Goal: Information Seeking & Learning: Learn about a topic

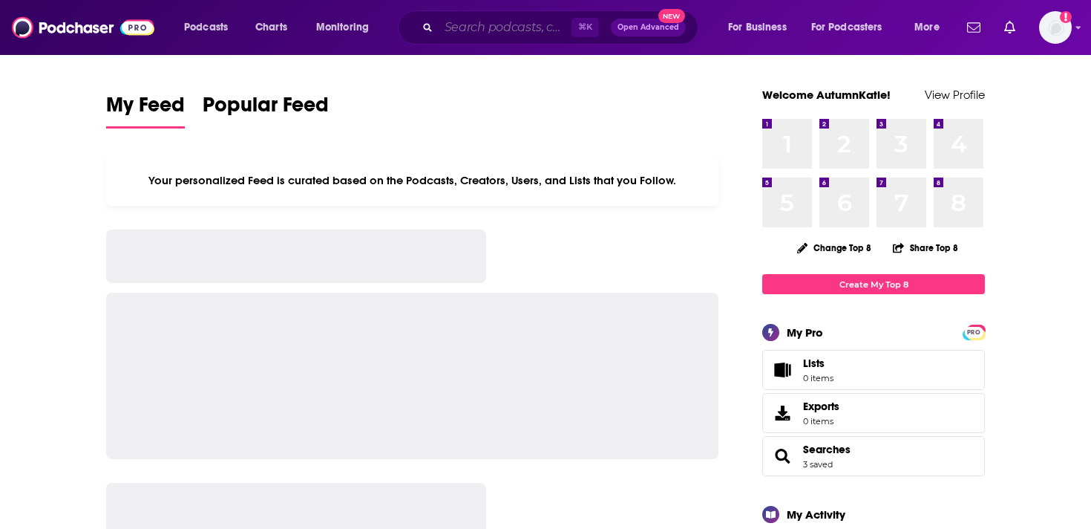
click at [524, 31] on input "Search podcasts, credits, & more..." at bounding box center [505, 28] width 133 height 24
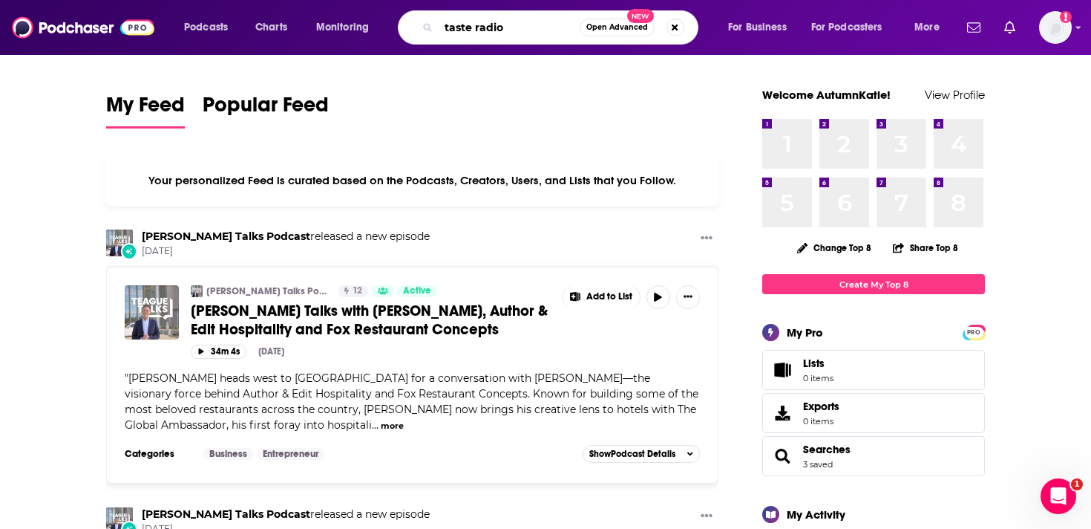
type input "taste radio"
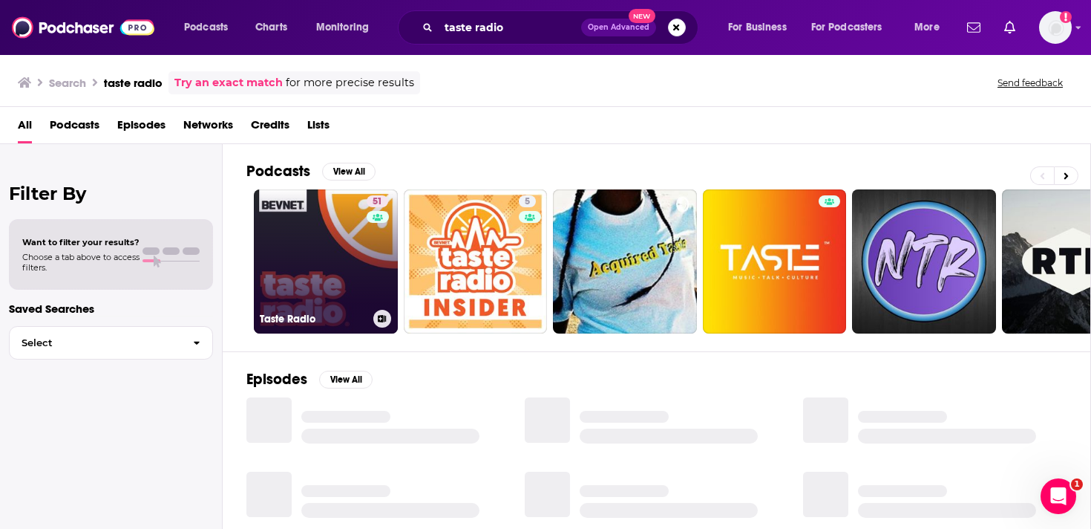
click at [302, 244] on link "51 Taste Radio" at bounding box center [326, 261] width 144 height 144
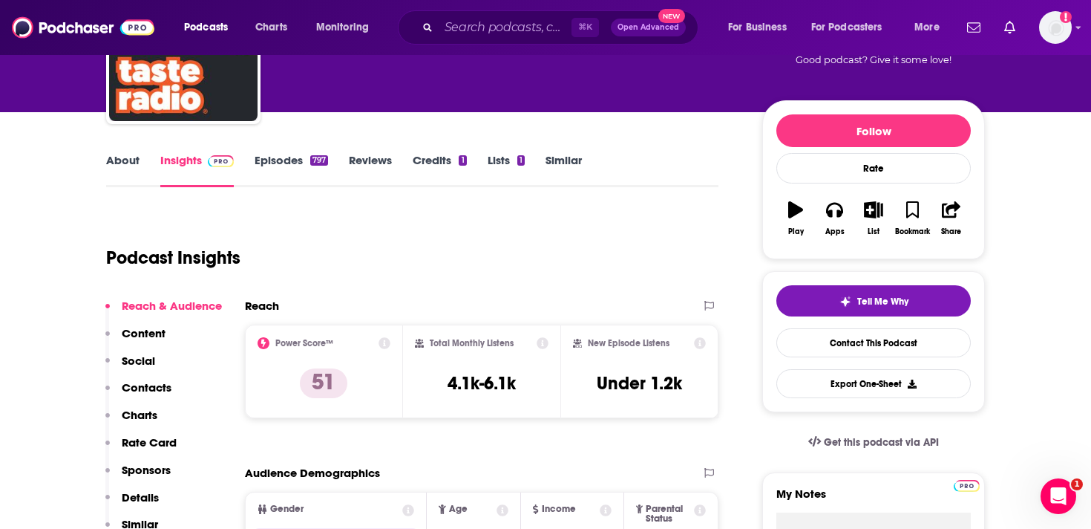
scroll to position [131, 0]
